Goal: Information Seeking & Learning: Learn about a topic

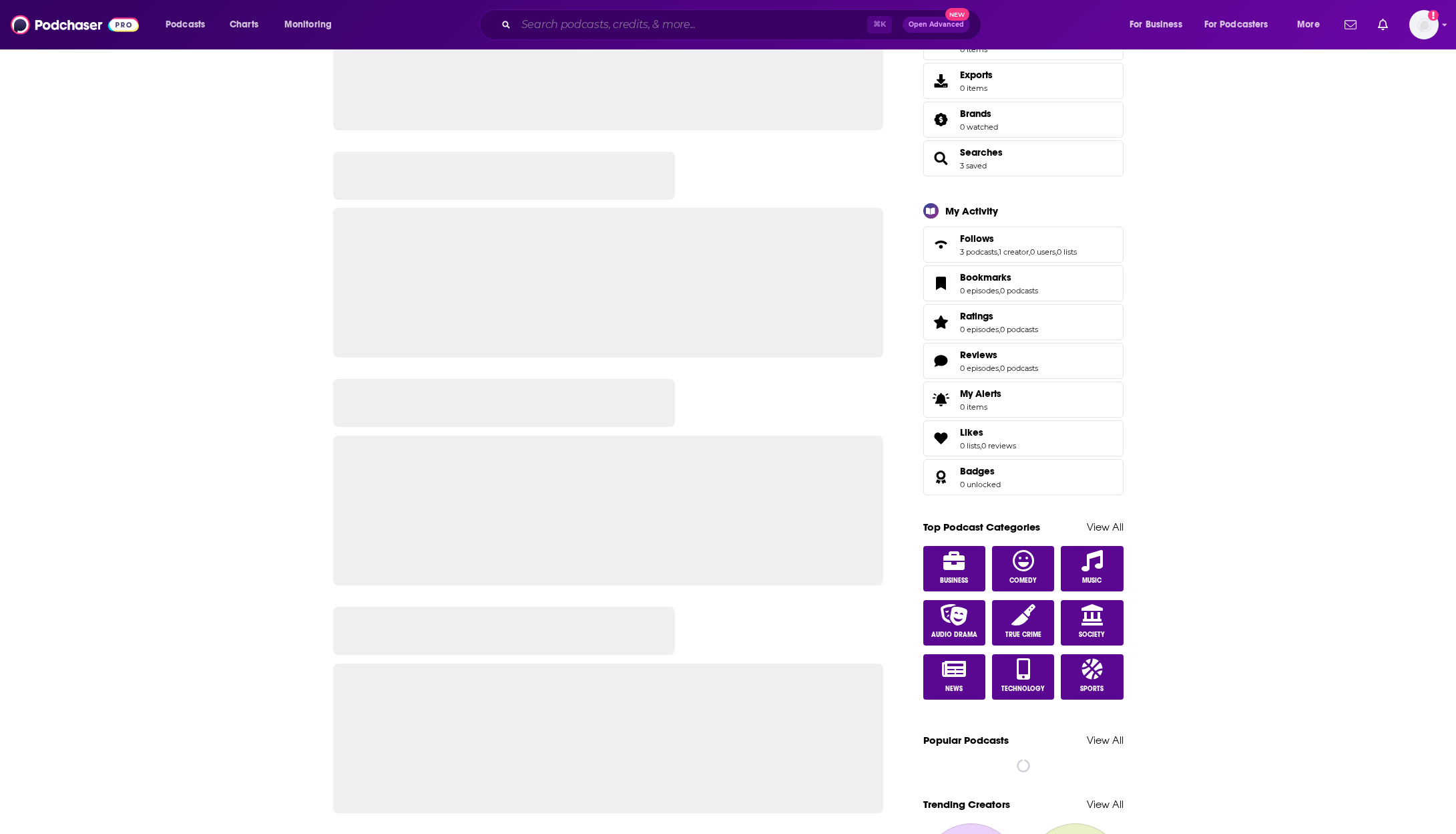
click at [625, 31] on input "Search podcasts, credits, & more..." at bounding box center [692, 24] width 351 height 21
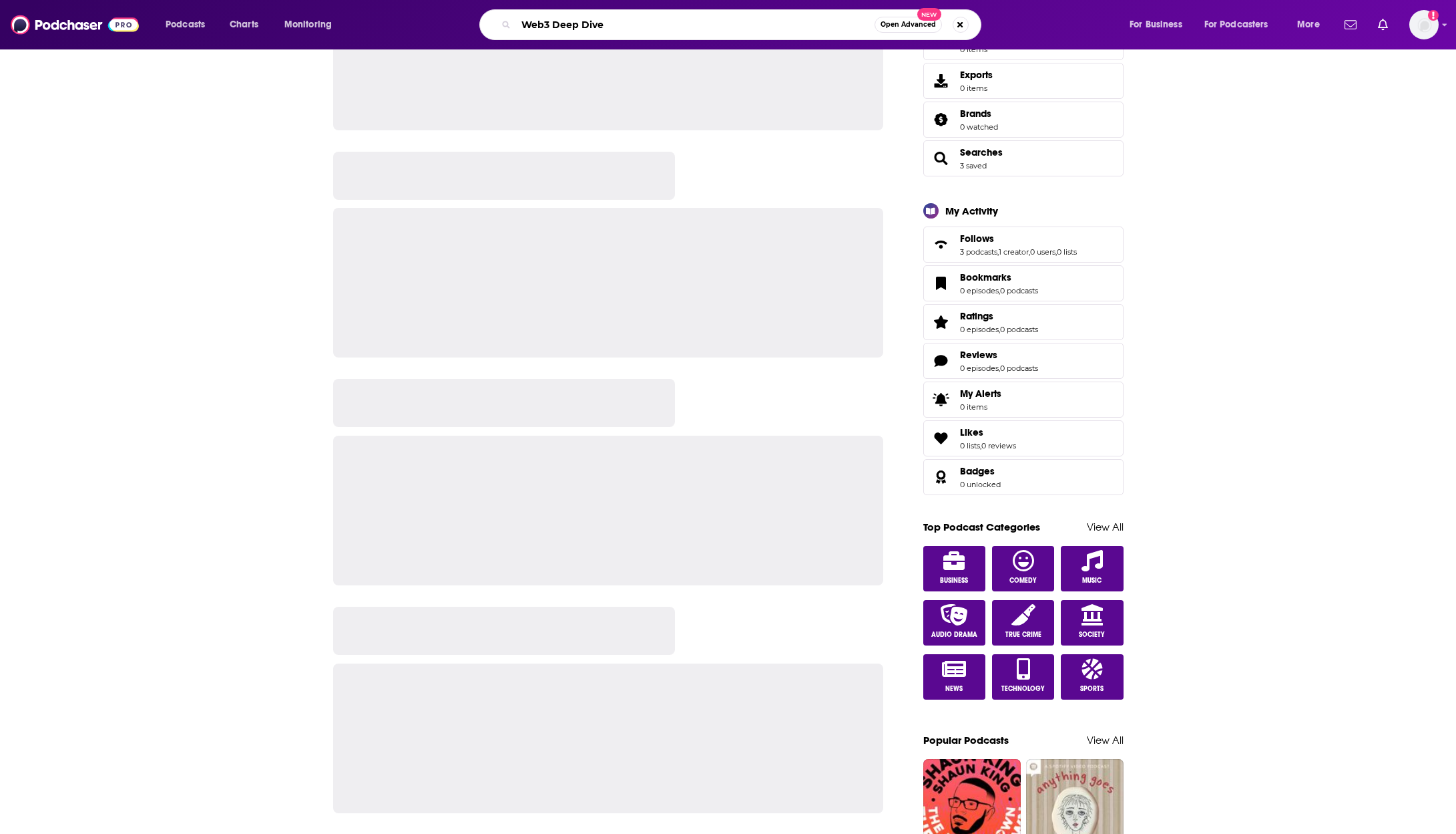
type input "Web3 Deep Dive"
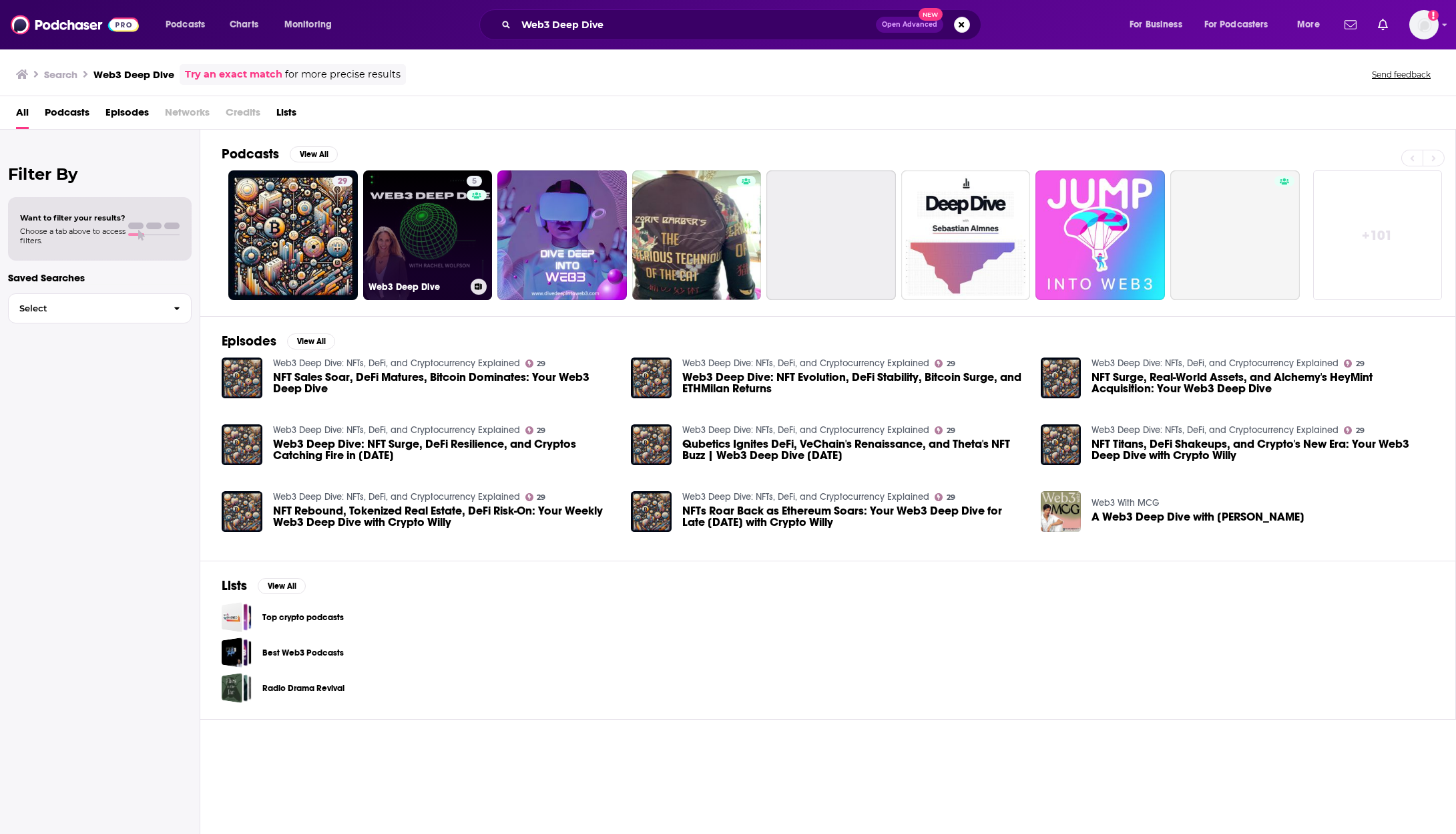
click at [431, 215] on link "5 Web3 Deep Dive" at bounding box center [428, 235] width 130 height 130
